Goal: Task Accomplishment & Management: Manage account settings

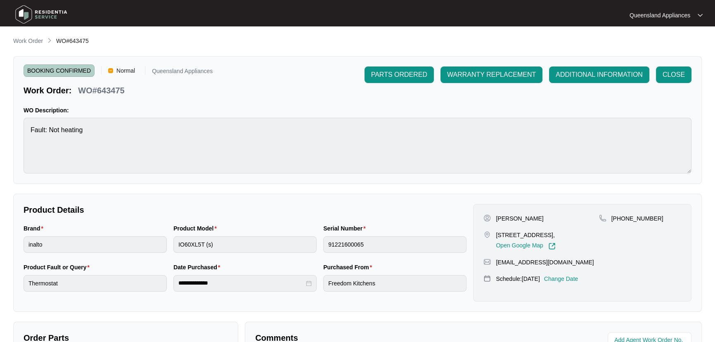
click at [24, 42] on p "Work Order" at bounding box center [28, 41] width 30 height 8
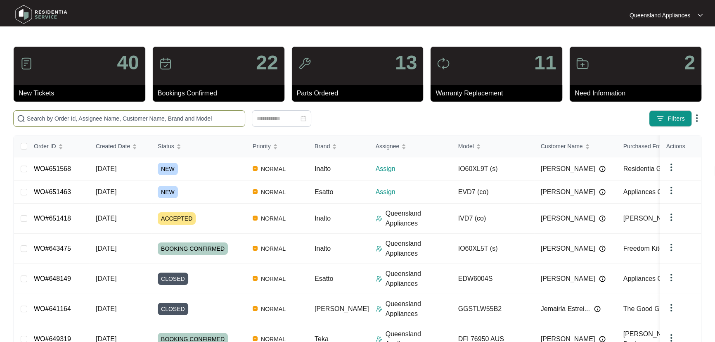
click at [216, 117] on input "text" at bounding box center [134, 118] width 215 height 9
paste input "649183"
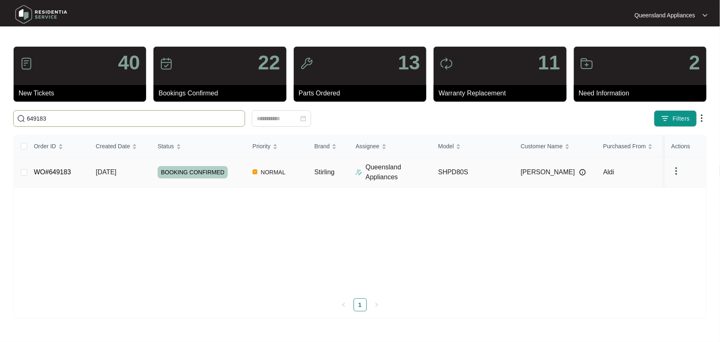
type input "649183"
click at [498, 168] on td "SHPD80S" at bounding box center [473, 172] width 83 height 30
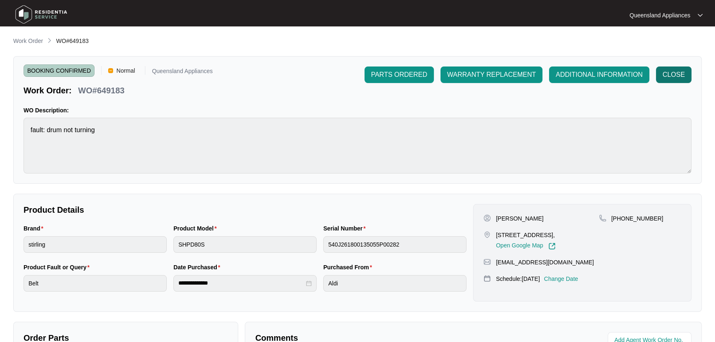
drag, startPoint x: 677, startPoint y: 76, endPoint x: 681, endPoint y: 75, distance: 4.6
click at [681, 75] on span "CLOSE" at bounding box center [673, 75] width 22 height 10
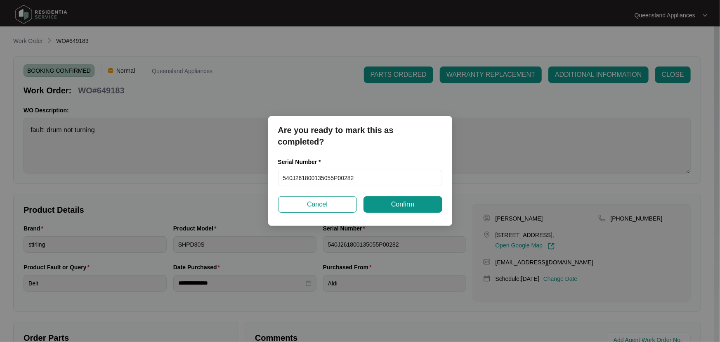
click at [410, 205] on span "Confirm" at bounding box center [402, 204] width 23 height 10
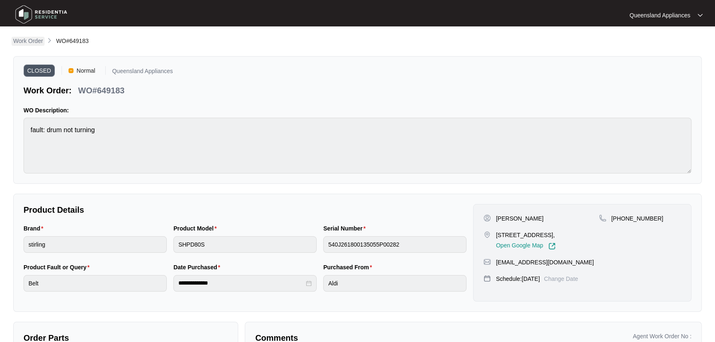
click at [26, 44] on p "Work Order" at bounding box center [28, 41] width 30 height 8
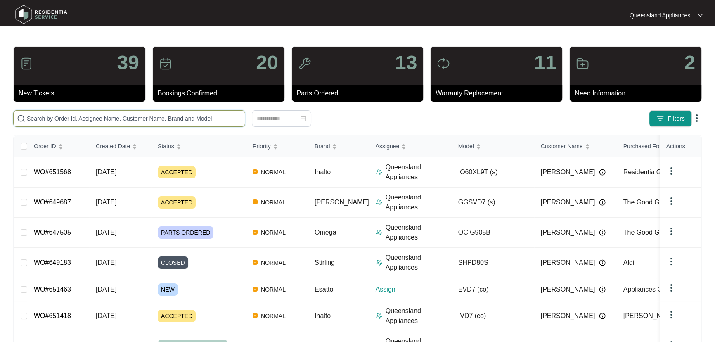
click at [167, 116] on input "text" at bounding box center [134, 118] width 215 height 9
paste input "649687"
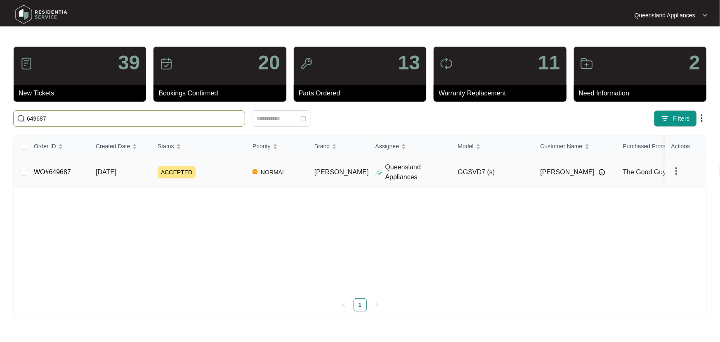
type input "649687"
click at [230, 171] on div "ACCEPTED" at bounding box center [202, 172] width 88 height 12
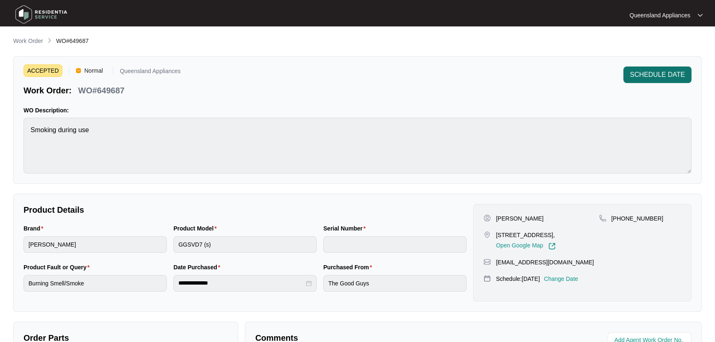
click at [671, 73] on span "SCHEDULE DATE" at bounding box center [657, 75] width 55 height 10
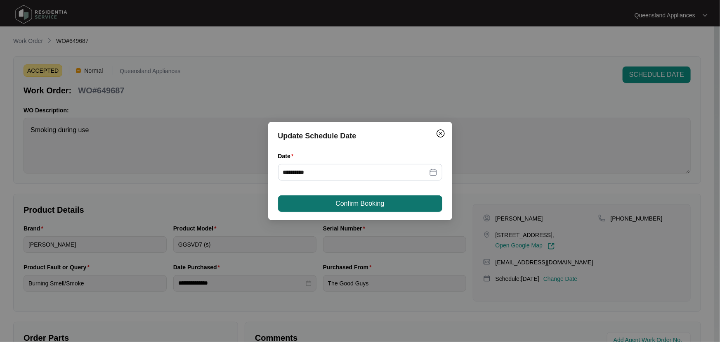
click at [392, 205] on button "Confirm Booking" at bounding box center [360, 203] width 164 height 17
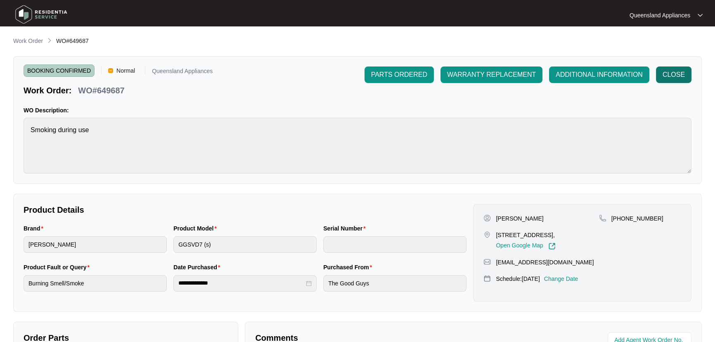
click at [674, 70] on span "CLOSE" at bounding box center [673, 75] width 22 height 10
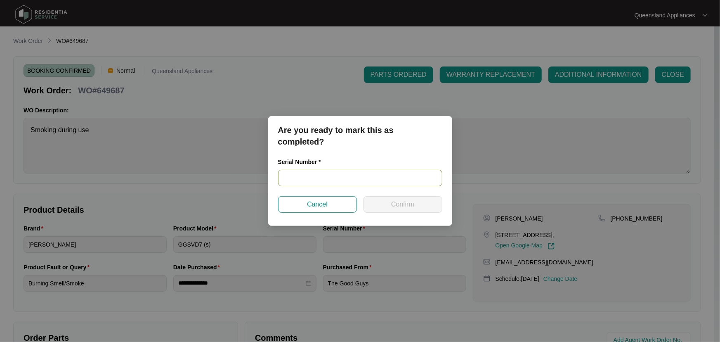
click at [330, 181] on input "text" at bounding box center [360, 178] width 164 height 17
paste input "541Q726590149235L00077"
type input "541Q726590149235L00077"
click at [424, 204] on button "Confirm" at bounding box center [403, 204] width 79 height 17
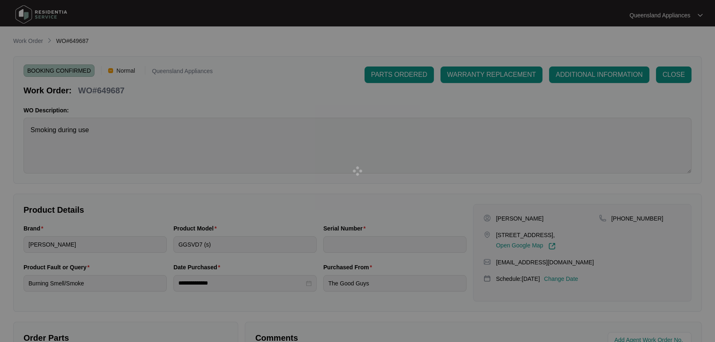
type input "541Q726590149235L00077"
